Goal: Obtain resource: Download file/media

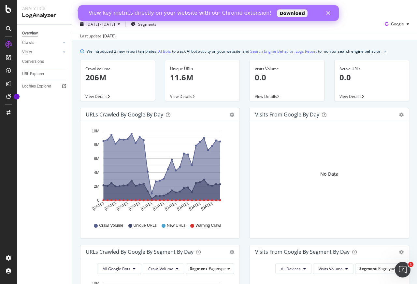
click at [327, 15] on polygon "Close" at bounding box center [328, 13] width 4 height 4
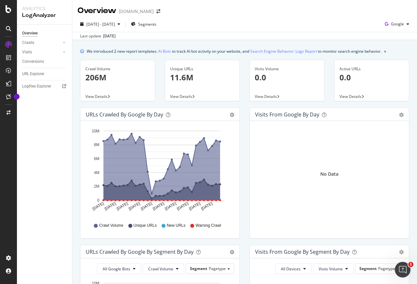
scroll to position [163, 0]
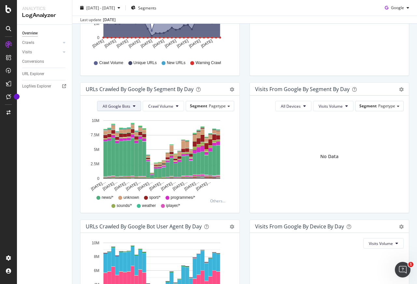
click at [130, 108] on button "All Google Bots" at bounding box center [119, 106] width 44 height 10
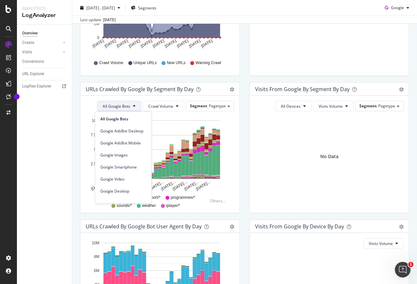
click at [129, 108] on button "All Google Bots" at bounding box center [119, 106] width 44 height 10
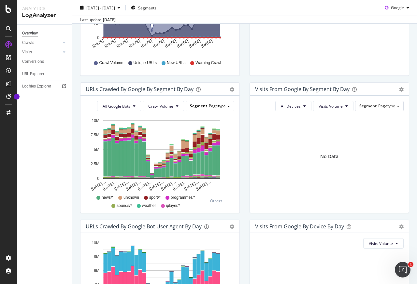
click at [216, 104] on span "Pagetype" at bounding box center [217, 106] width 17 height 6
click at [230, 91] on icon "gear" at bounding box center [232, 89] width 5 height 5
click at [217, 117] on span "Table" at bounding box center [210, 116] width 58 height 10
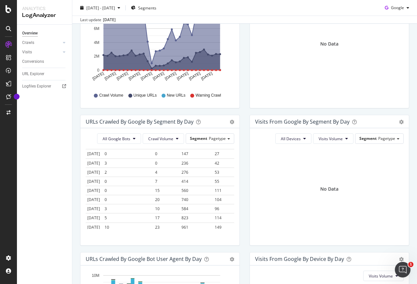
scroll to position [0, 0]
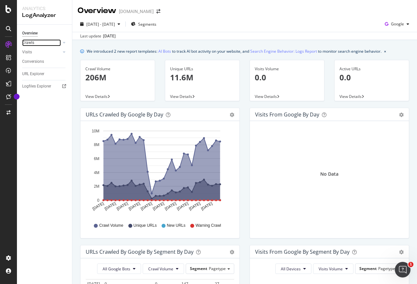
click at [49, 42] on link "Crawls" at bounding box center [41, 42] width 39 height 7
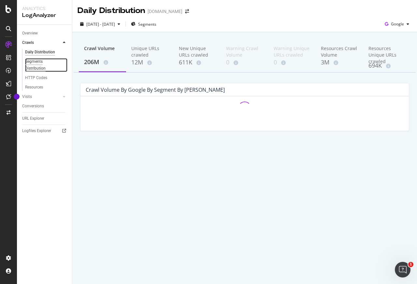
click at [44, 68] on div "Segments Distribution" at bounding box center [43, 65] width 36 height 14
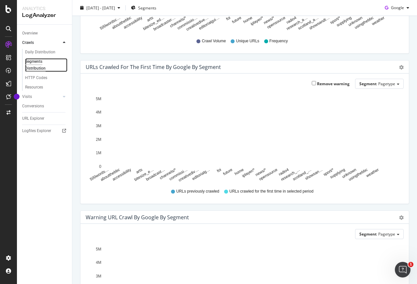
scroll to position [230, 0]
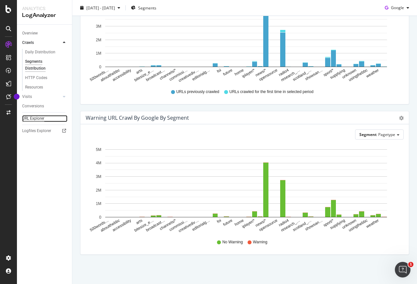
click at [32, 119] on div "URL Explorer" at bounding box center [33, 118] width 22 height 7
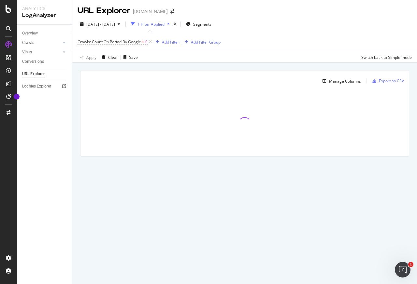
click at [164, 24] on div "1 Filter Applied" at bounding box center [150, 24] width 27 height 6
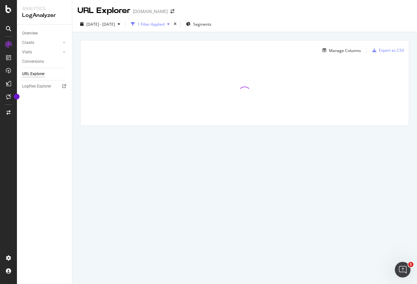
click at [171, 19] on div "1 Filter Applied" at bounding box center [150, 24] width 44 height 10
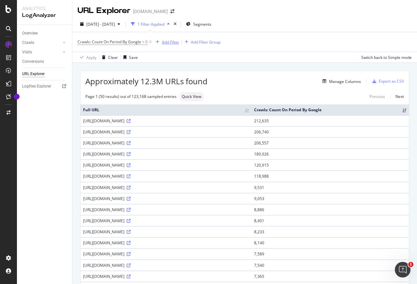
click at [171, 43] on div "Add Filter" at bounding box center [170, 42] width 17 height 6
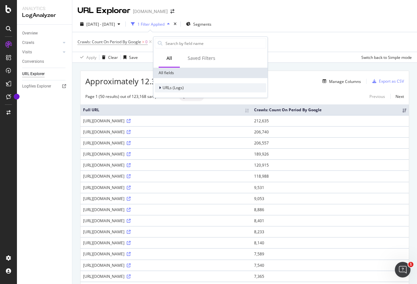
click at [162, 87] on div at bounding box center [161, 88] width 4 height 7
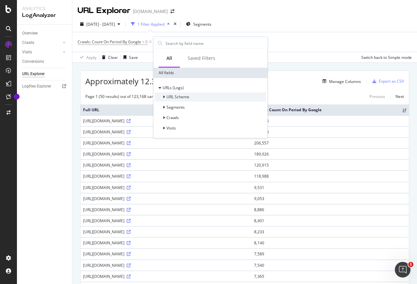
click at [168, 97] on span "URL Scheme" at bounding box center [177, 97] width 23 height 6
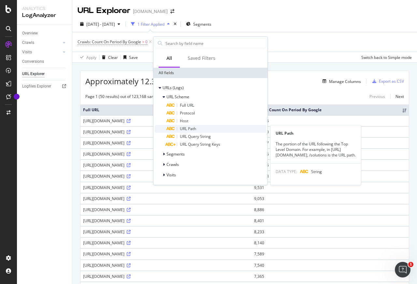
click at [210, 131] on div "URL Path" at bounding box center [216, 129] width 100 height 8
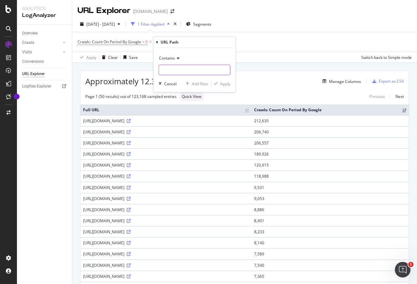
click at [189, 71] on input "text" at bounding box center [194, 70] width 71 height 10
type input "/food"
click at [219, 83] on div "button" at bounding box center [215, 84] width 9 height 4
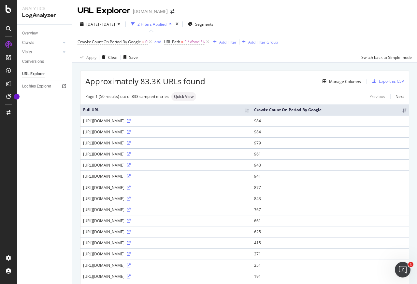
click at [388, 83] on div "Export as CSV" at bounding box center [391, 81] width 25 height 6
click at [384, 82] on div "Export as CSV" at bounding box center [391, 81] width 25 height 6
